Goal: Information Seeking & Learning: Learn about a topic

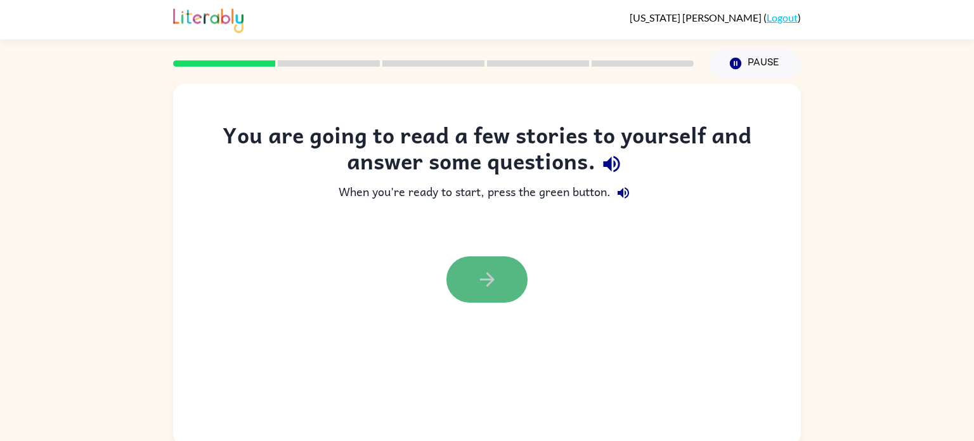
click at [487, 283] on icon "button" at bounding box center [487, 279] width 22 height 22
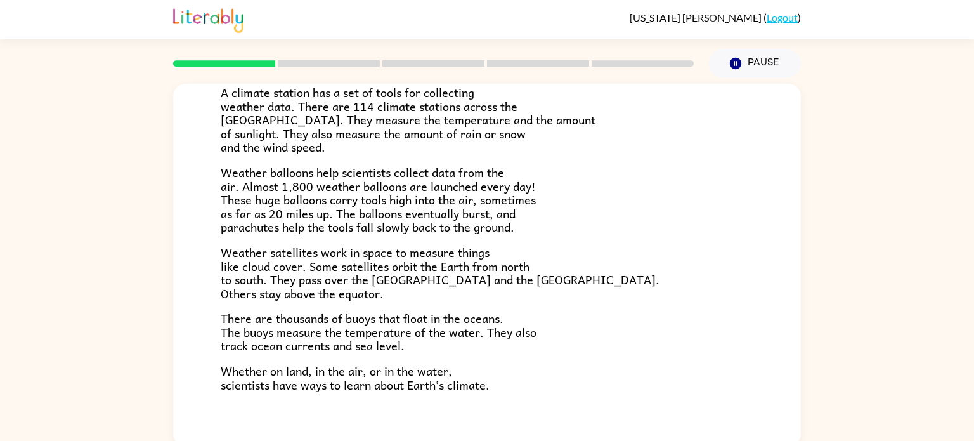
scroll to position [354, 0]
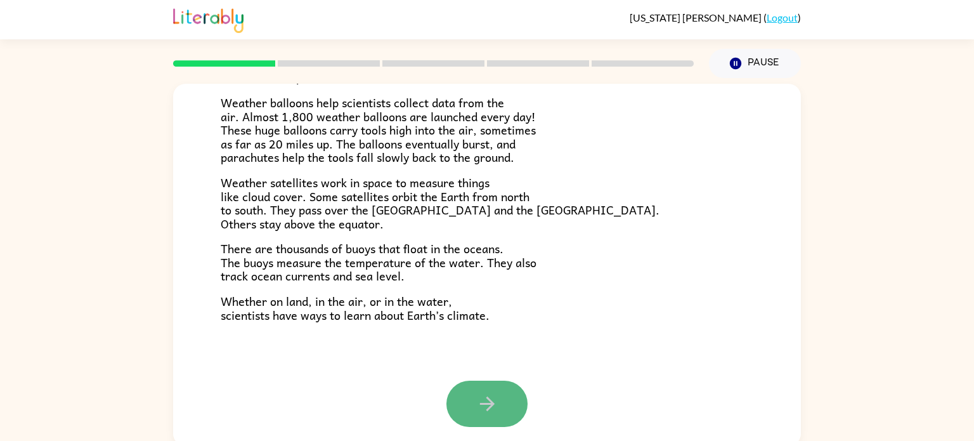
click at [500, 396] on button "button" at bounding box center [486, 403] width 81 height 46
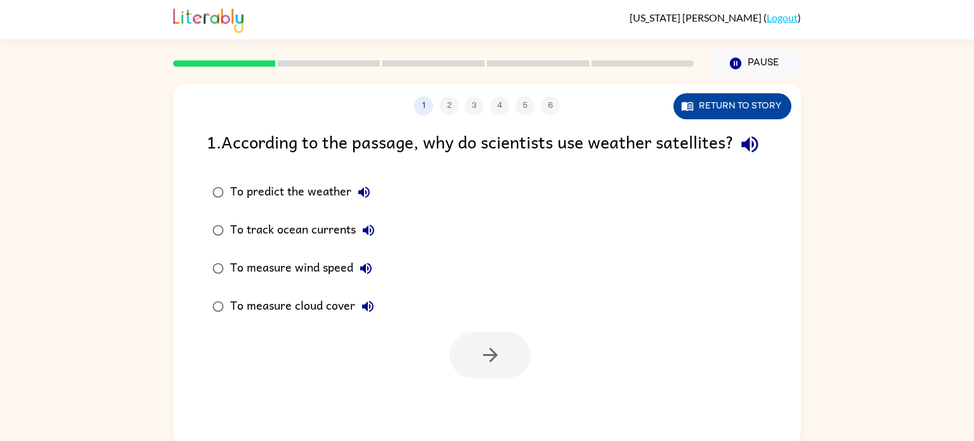
click at [761, 102] on button "Return to story" at bounding box center [732, 106] width 118 height 26
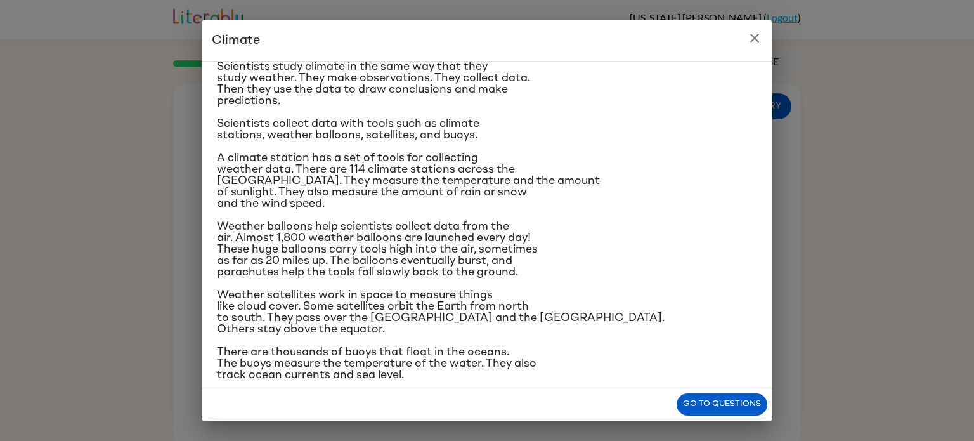
scroll to position [127, 0]
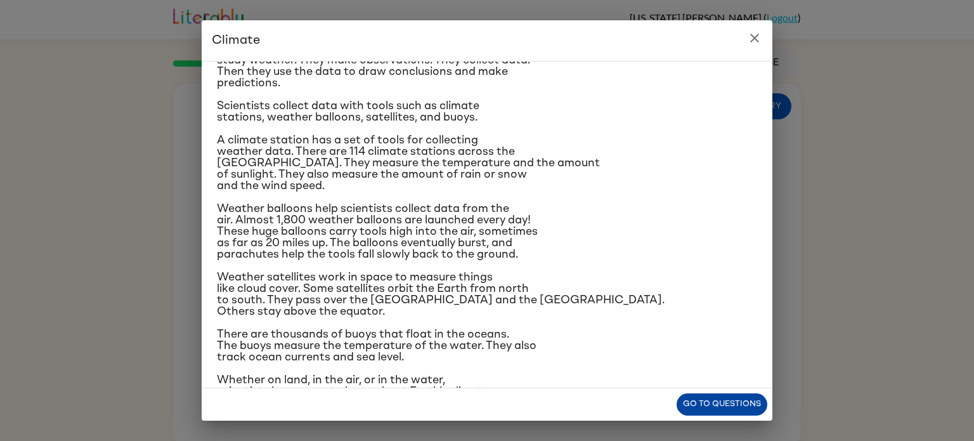
click at [713, 404] on button "Go to questions" at bounding box center [721, 404] width 91 height 22
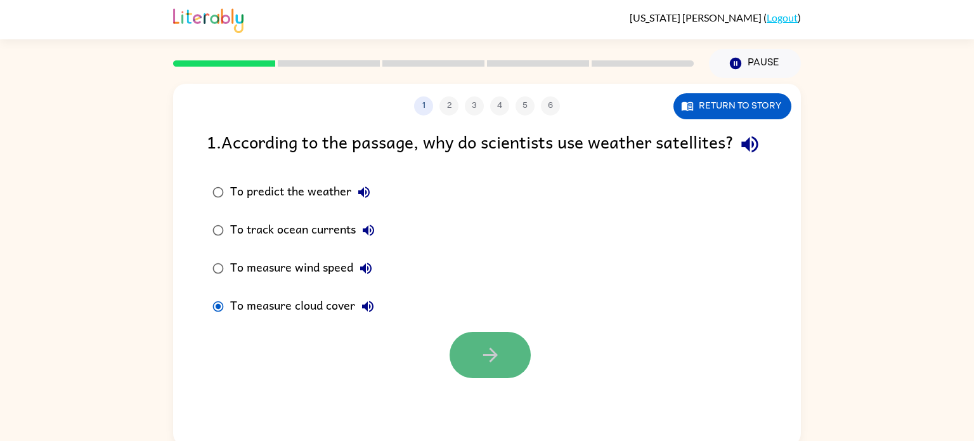
click at [508, 378] on button "button" at bounding box center [489, 355] width 81 height 46
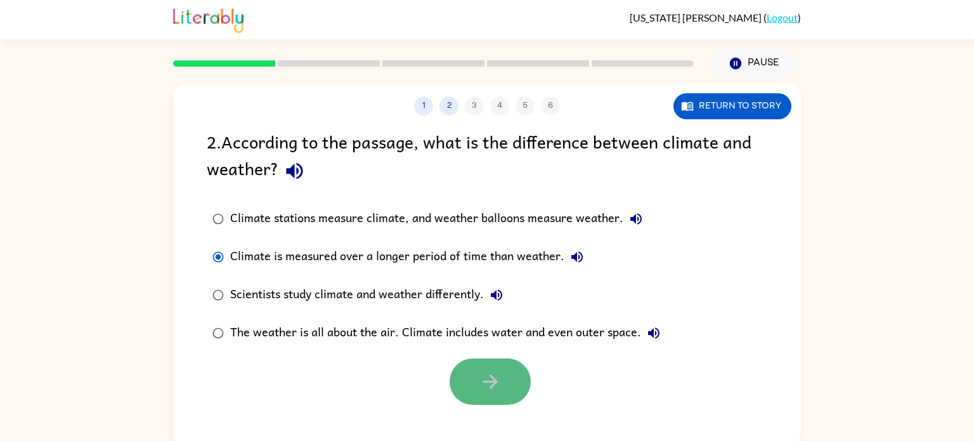
click at [491, 386] on icon "button" at bounding box center [489, 381] width 15 height 15
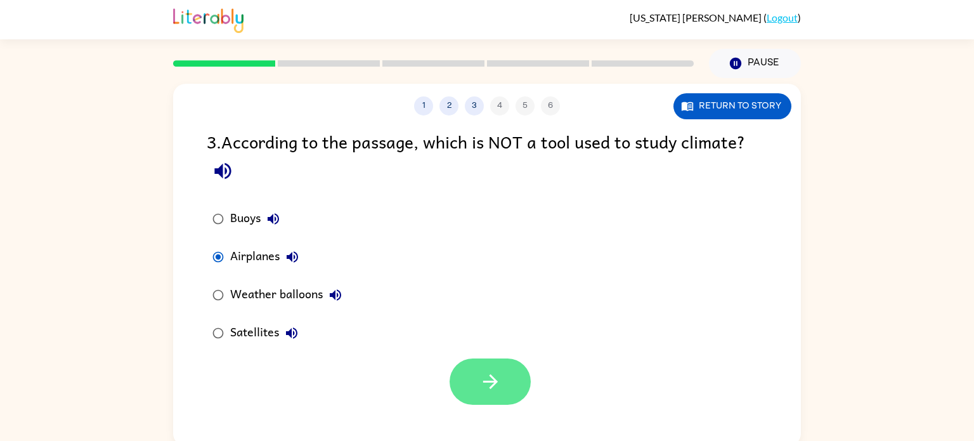
click at [484, 375] on icon "button" at bounding box center [490, 381] width 22 height 22
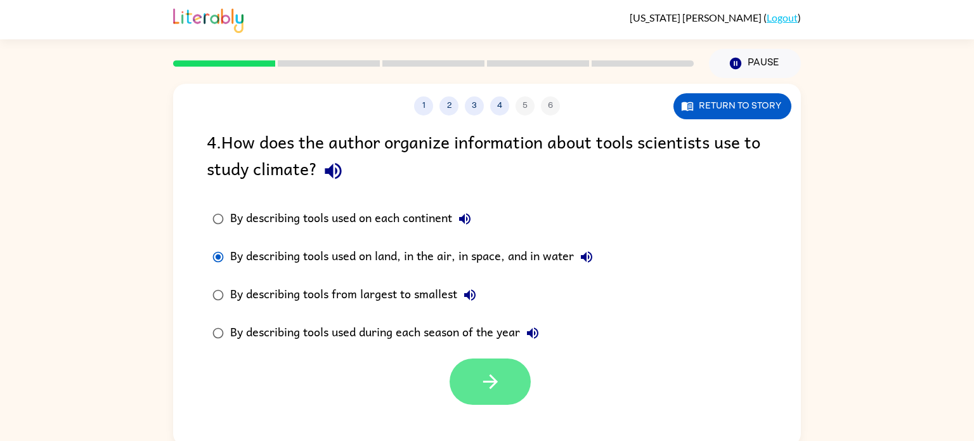
click at [500, 384] on icon "button" at bounding box center [490, 381] width 22 height 22
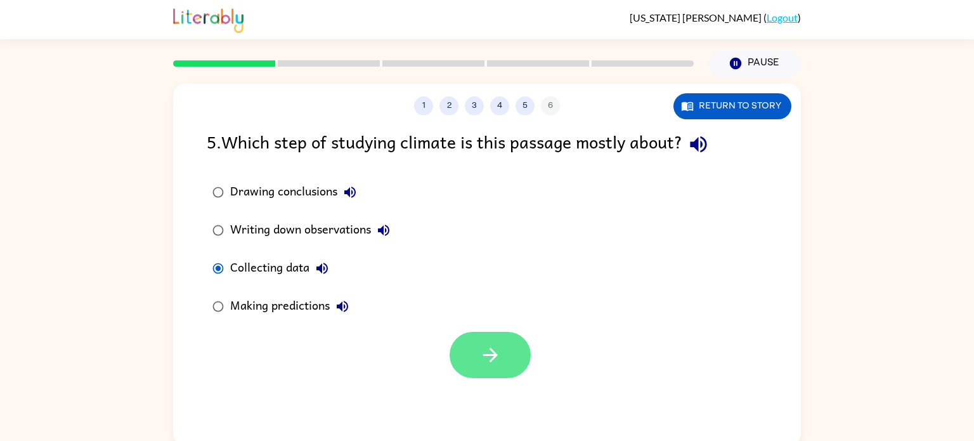
click at [503, 353] on button "button" at bounding box center [489, 355] width 81 height 46
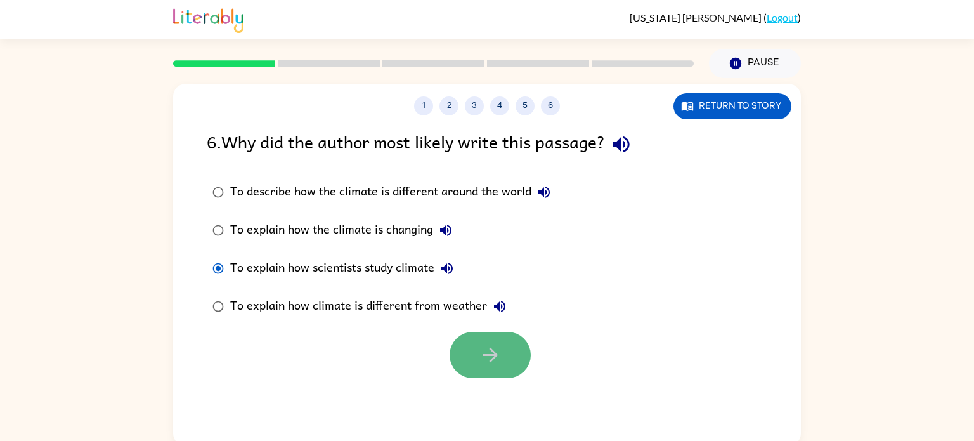
click at [500, 356] on icon "button" at bounding box center [490, 355] width 22 height 22
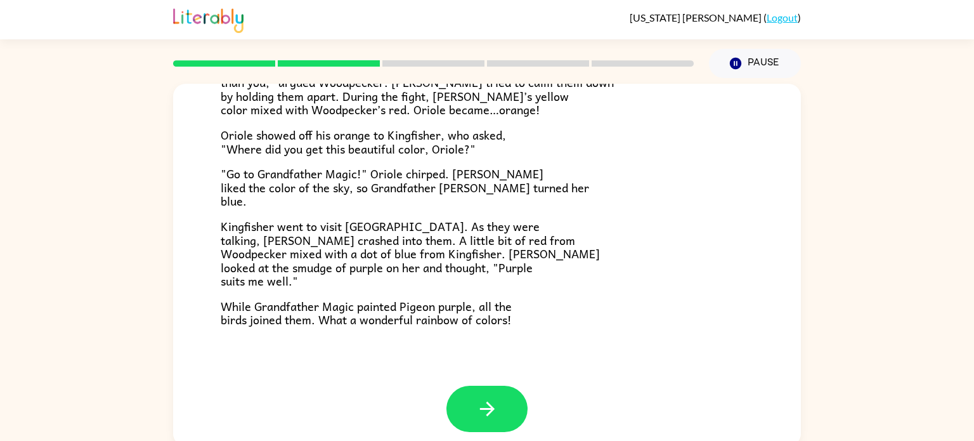
scroll to position [327, 0]
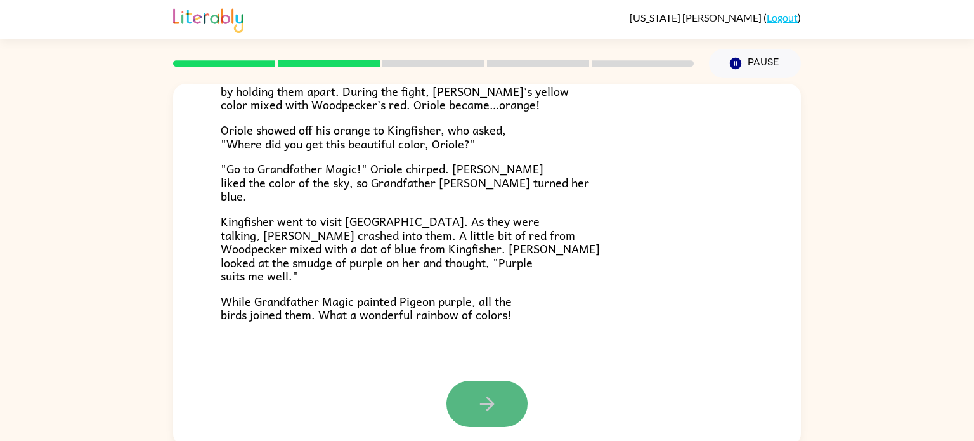
click at [499, 402] on button "button" at bounding box center [486, 403] width 81 height 46
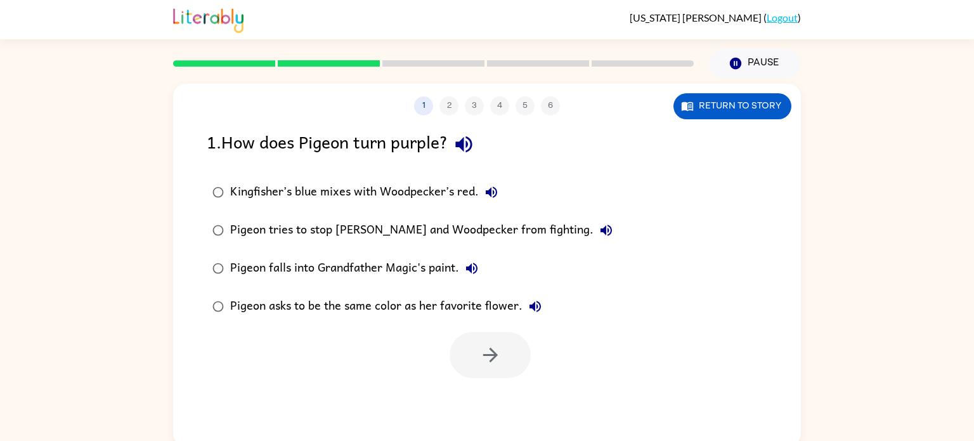
scroll to position [0, 0]
click at [491, 356] on icon "button" at bounding box center [490, 355] width 22 height 22
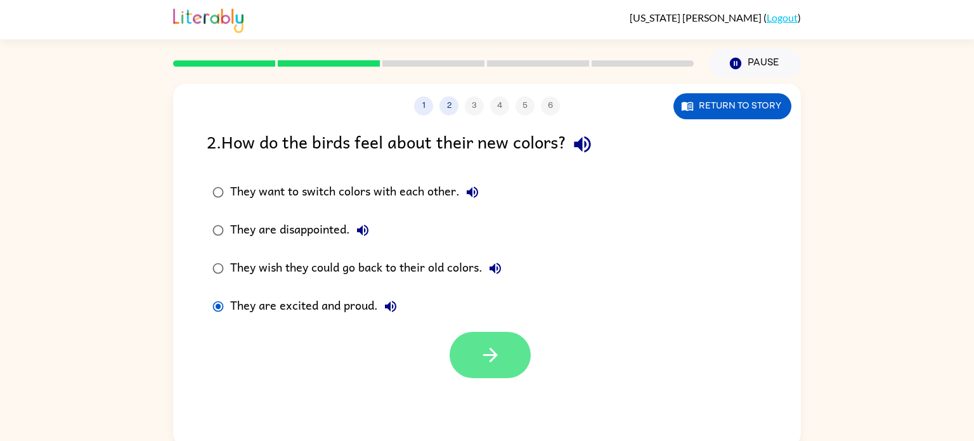
click at [503, 356] on button "button" at bounding box center [489, 355] width 81 height 46
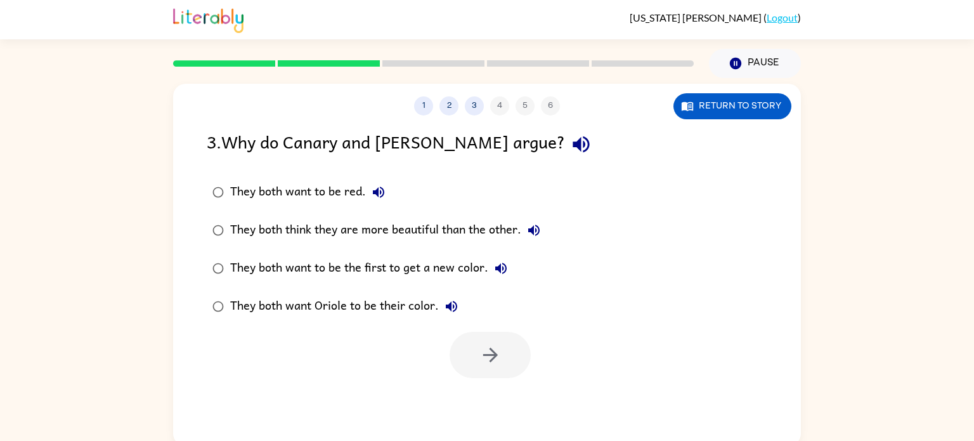
click at [234, 227] on div "They both think they are more beautiful than the other." at bounding box center [388, 229] width 316 height 25
click at [498, 357] on icon "button" at bounding box center [490, 355] width 22 height 22
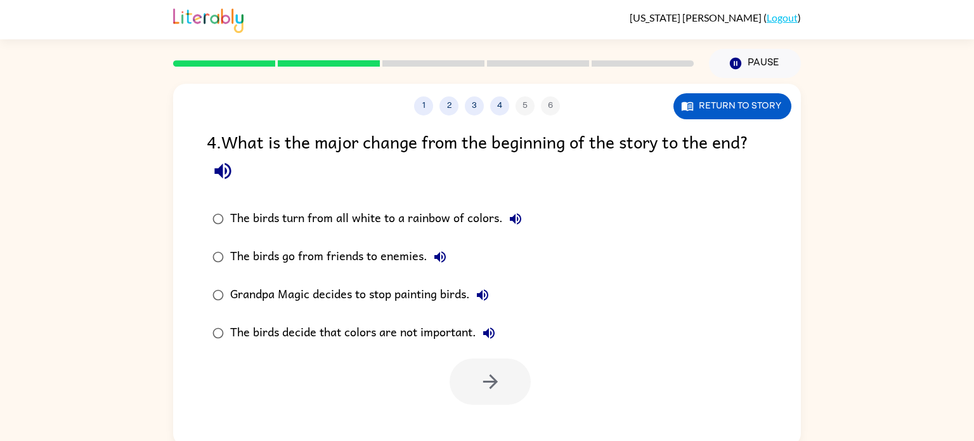
click at [473, 214] on div "The birds turn from all white to a rainbow of colors." at bounding box center [379, 218] width 298 height 25
click at [499, 392] on icon "button" at bounding box center [490, 381] width 22 height 22
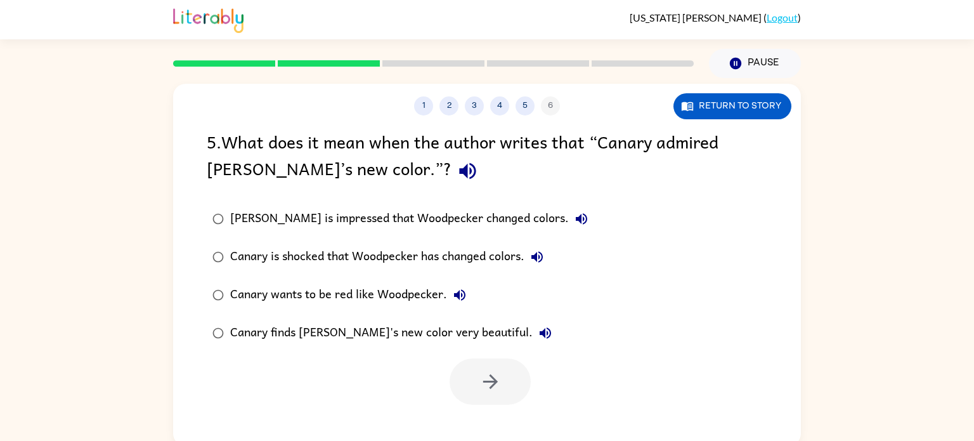
click at [396, 328] on div "Canary finds [PERSON_NAME]'s new color very beautiful." at bounding box center [394, 332] width 328 height 25
click at [500, 385] on icon "button" at bounding box center [490, 381] width 22 height 22
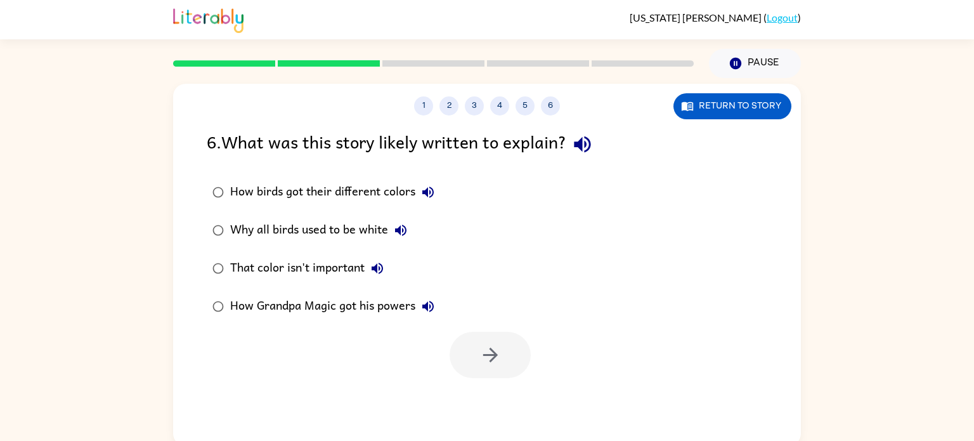
click at [321, 181] on div "How birds got their different colors" at bounding box center [335, 191] width 210 height 25
click at [487, 353] on icon "button" at bounding box center [490, 355] width 22 height 22
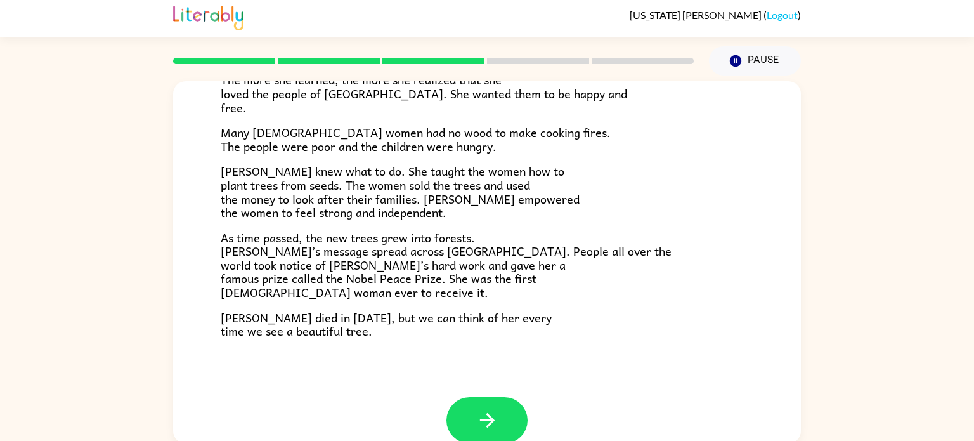
scroll to position [356, 0]
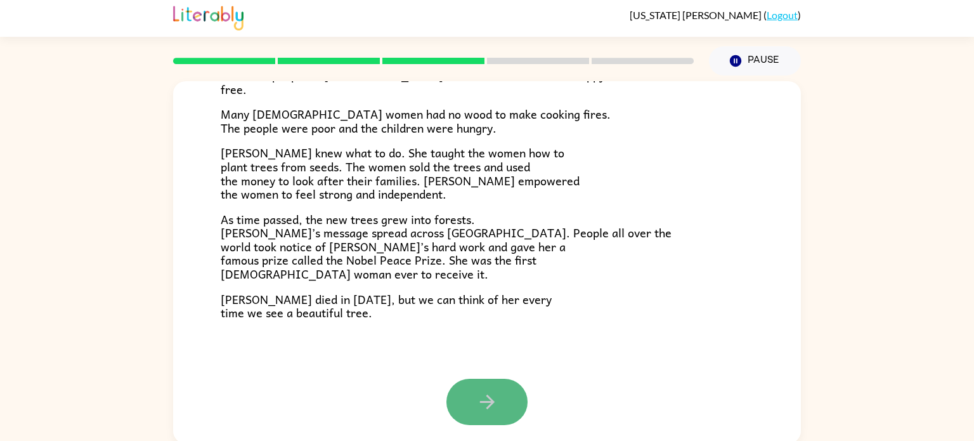
click at [486, 399] on icon "button" at bounding box center [487, 401] width 22 height 22
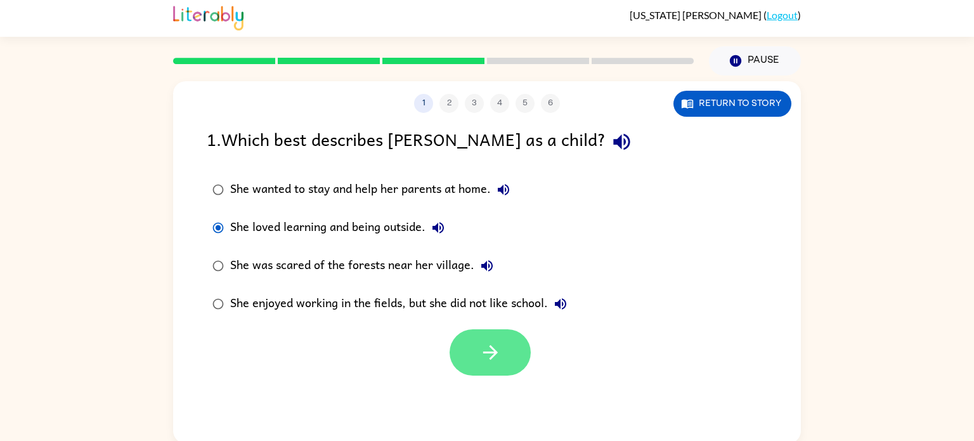
click at [475, 346] on button "button" at bounding box center [489, 352] width 81 height 46
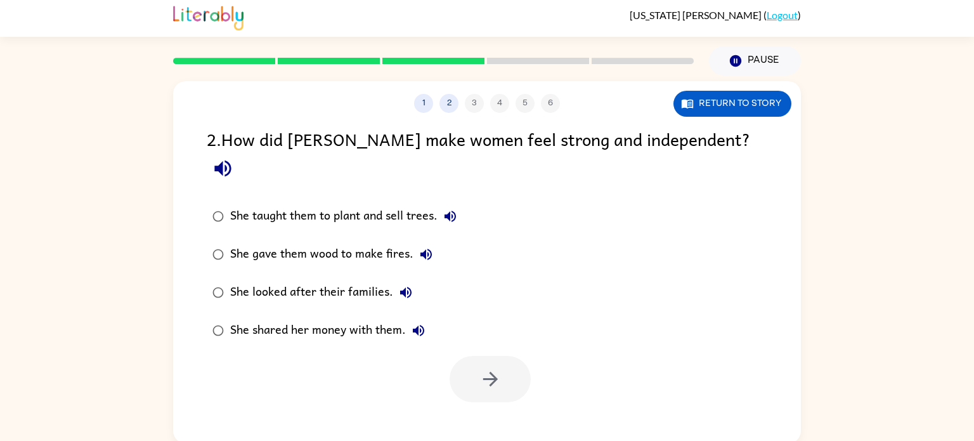
click at [359, 203] on div "She taught them to plant and sell trees." at bounding box center [346, 215] width 233 height 25
click at [489, 371] on icon "button" at bounding box center [489, 378] width 15 height 15
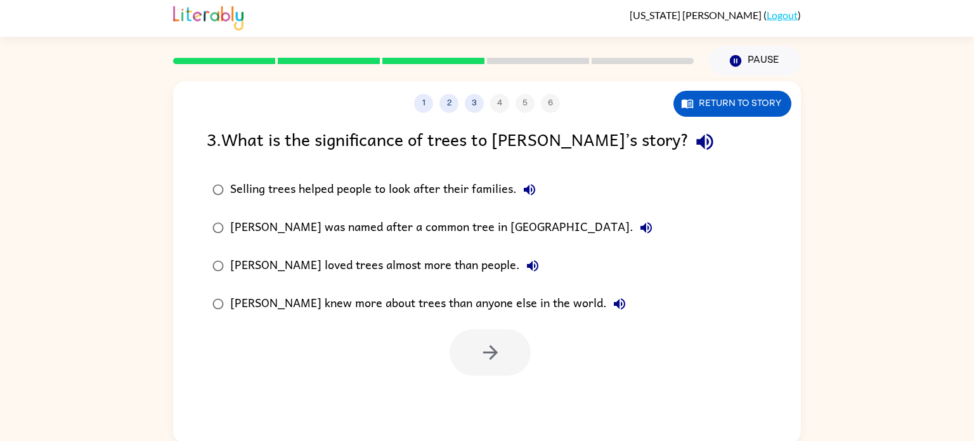
click at [322, 307] on div "[PERSON_NAME] knew more about trees than anyone else in the world." at bounding box center [431, 303] width 402 height 25
click at [484, 350] on icon "button" at bounding box center [490, 352] width 22 height 22
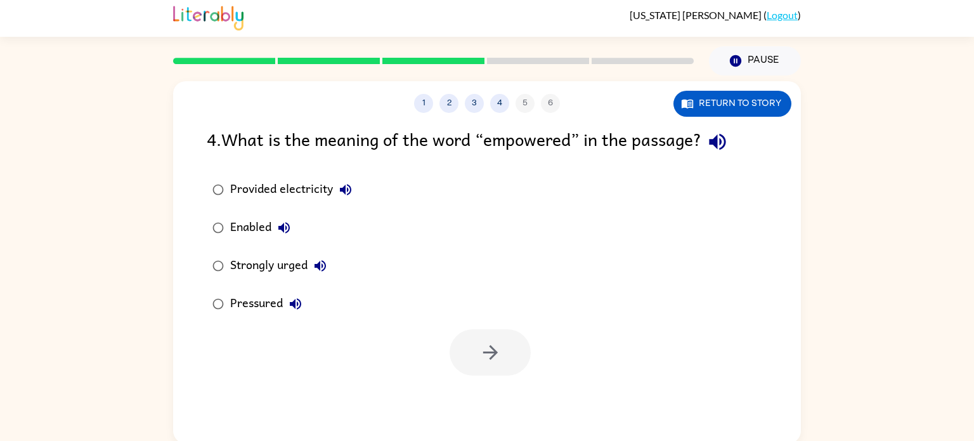
click at [269, 190] on div "Provided electricity" at bounding box center [294, 189] width 128 height 25
click at [278, 309] on div "Pressured" at bounding box center [269, 303] width 78 height 25
click at [498, 349] on icon "button" at bounding box center [490, 352] width 22 height 22
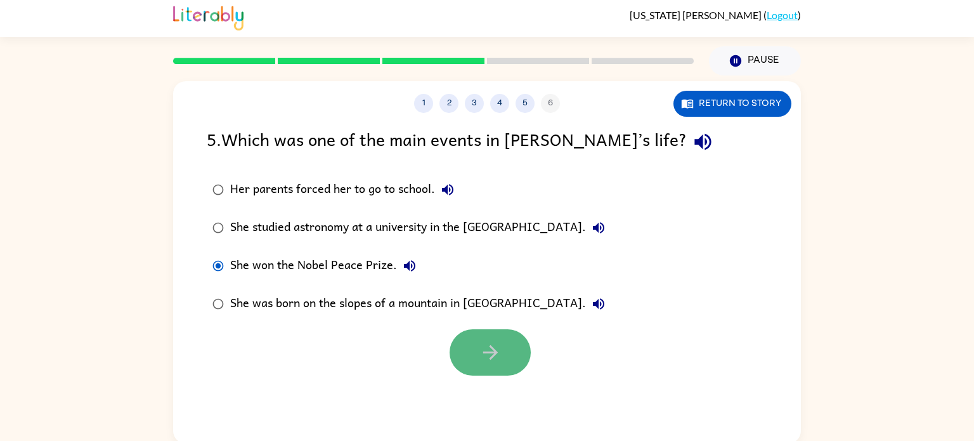
click at [473, 346] on button "button" at bounding box center [489, 352] width 81 height 46
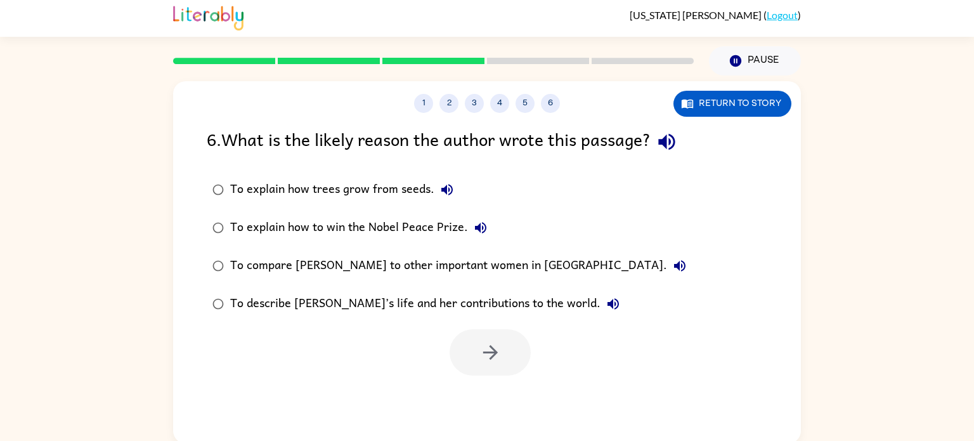
click at [244, 264] on div "To compare [PERSON_NAME] to other important women in [GEOGRAPHIC_DATA]." at bounding box center [461, 265] width 462 height 25
click at [273, 302] on div "To describe [PERSON_NAME]’s life and her contributions to the world." at bounding box center [428, 303] width 396 height 25
click at [489, 344] on icon "button" at bounding box center [490, 352] width 22 height 22
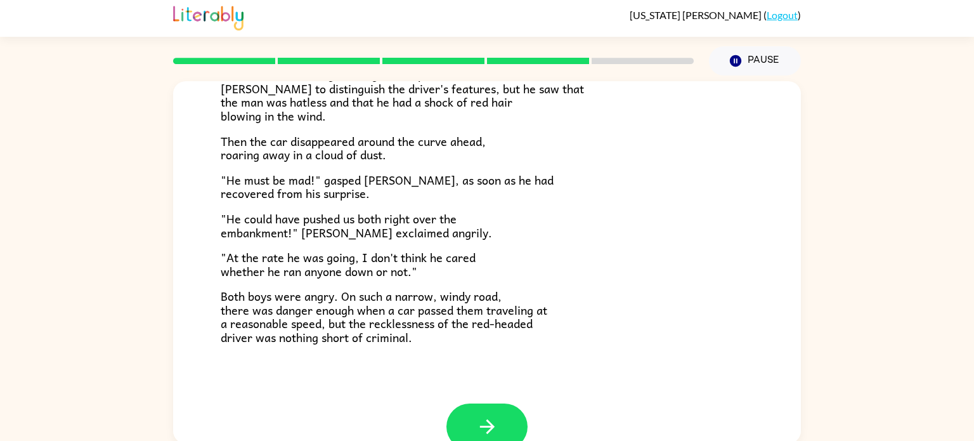
scroll to position [328, 0]
click at [489, 412] on button "button" at bounding box center [486, 425] width 81 height 46
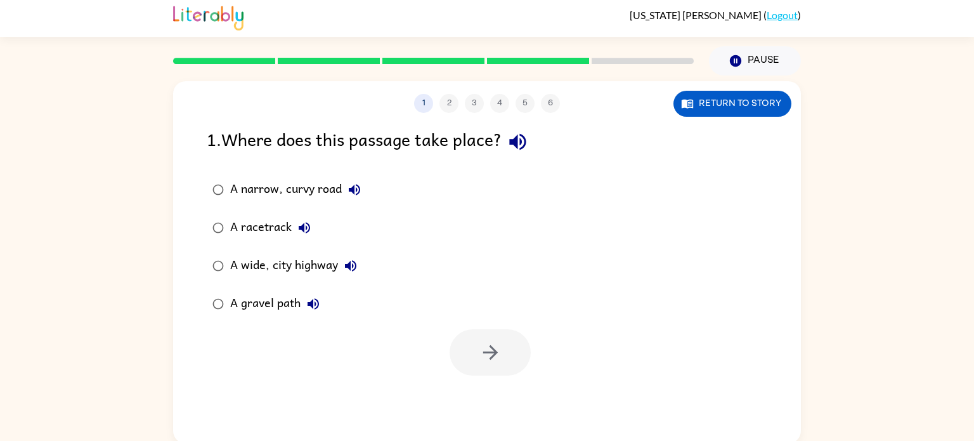
scroll to position [0, 0]
click at [252, 190] on div "A narrow, curvy road" at bounding box center [298, 189] width 137 height 25
click at [296, 301] on div "A gravel path" at bounding box center [278, 303] width 96 height 25
click at [489, 332] on button "button" at bounding box center [489, 352] width 81 height 46
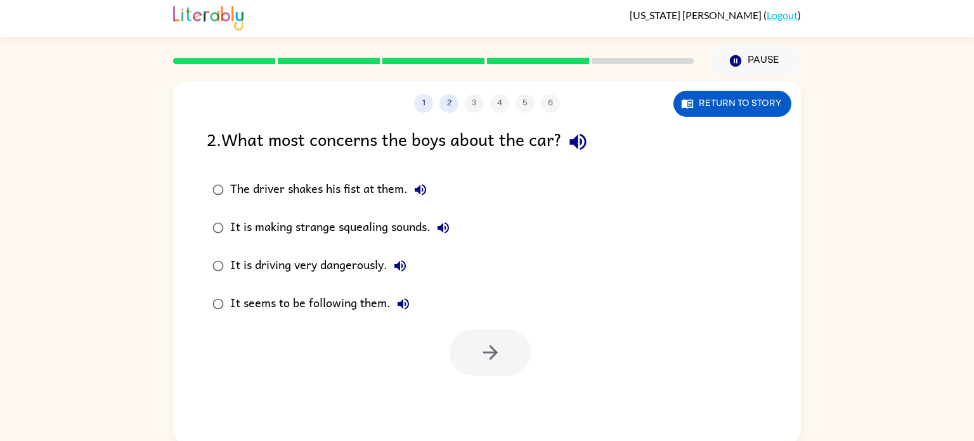
click at [304, 267] on div "It is driving very dangerously." at bounding box center [321, 265] width 183 height 25
click at [513, 357] on button "button" at bounding box center [489, 352] width 81 height 46
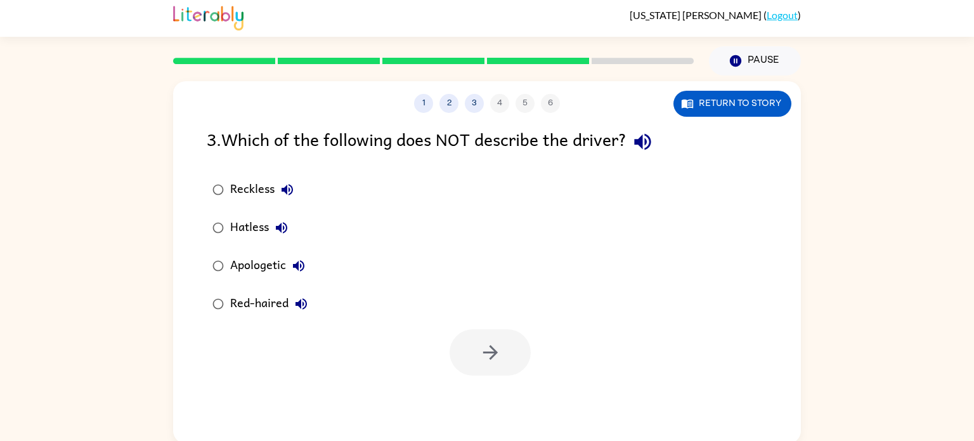
click at [296, 263] on icon "button" at bounding box center [298, 265] width 15 height 15
click at [544, 343] on div at bounding box center [487, 349] width 628 height 53
click at [517, 346] on button "button" at bounding box center [489, 352] width 81 height 46
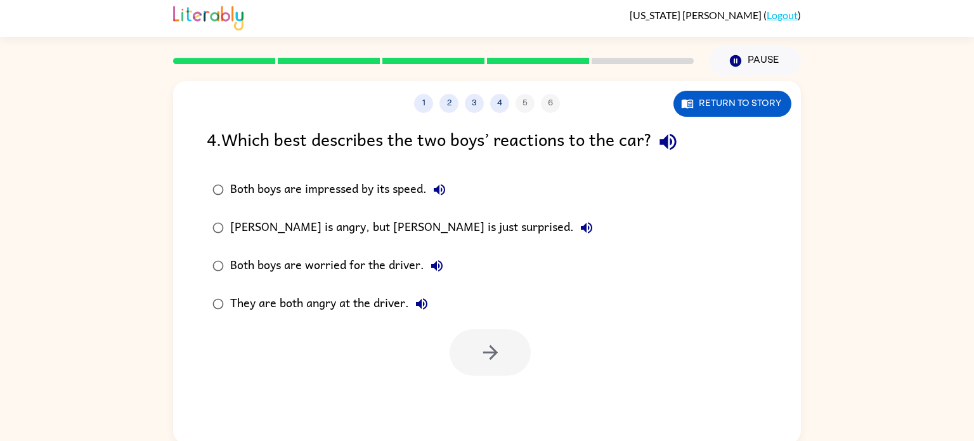
click at [378, 300] on div "They are both angry at the driver." at bounding box center [332, 303] width 204 height 25
click at [509, 352] on button "button" at bounding box center [489, 352] width 81 height 46
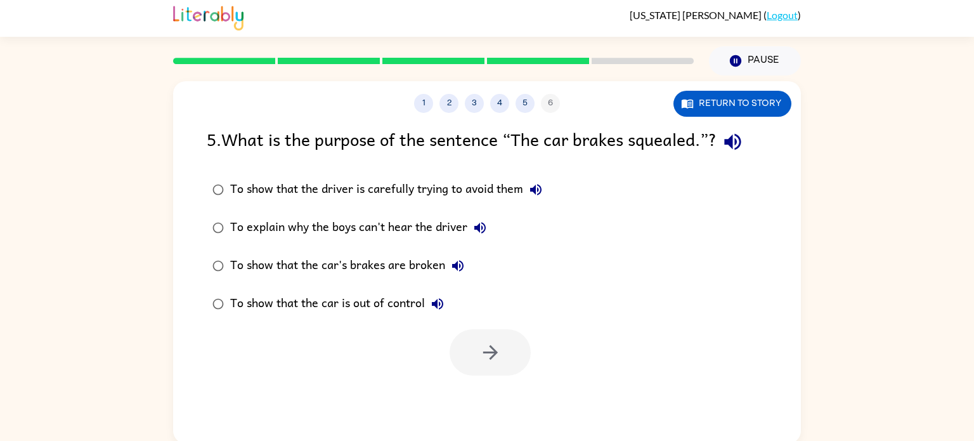
click at [402, 261] on div "To show that the car's brakes are broken" at bounding box center [350, 265] width 240 height 25
click at [389, 304] on div "To show that the car is out of control" at bounding box center [340, 303] width 220 height 25
click at [494, 349] on icon "button" at bounding box center [489, 352] width 15 height 15
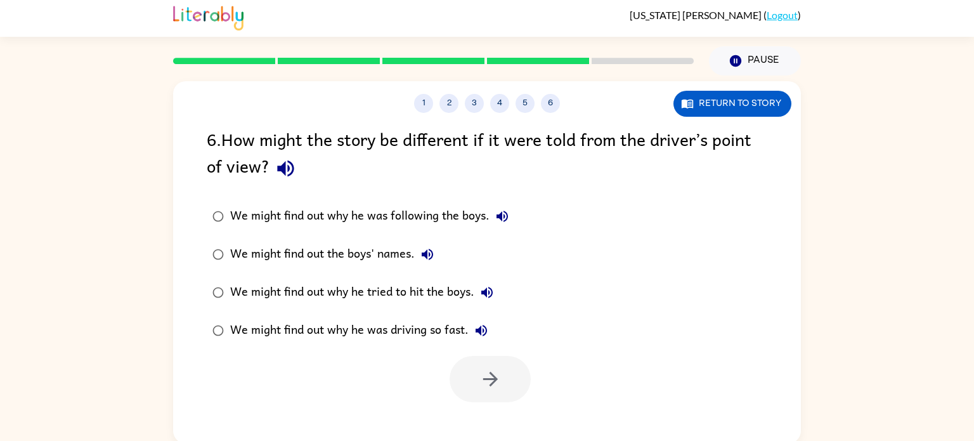
click at [417, 333] on div "We might find out why he was driving so fast." at bounding box center [362, 330] width 264 height 25
click at [479, 364] on button "button" at bounding box center [489, 379] width 81 height 46
